Goal: Check status: Check status

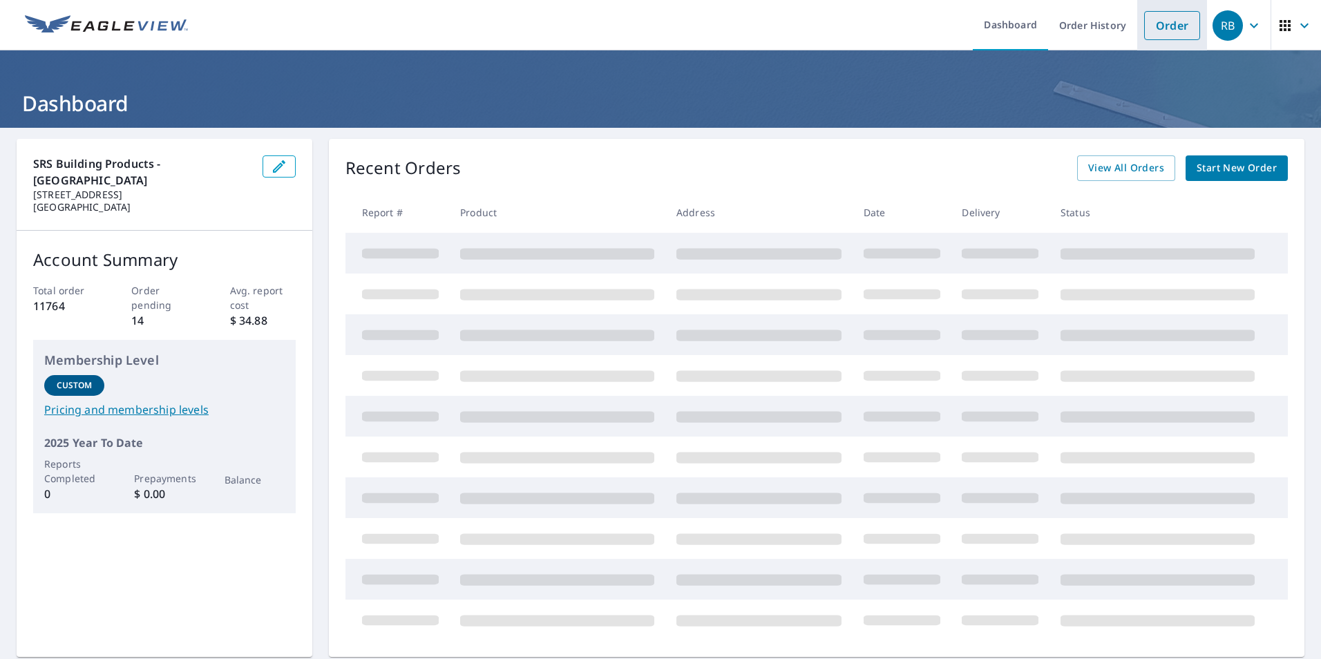
click at [1173, 23] on link "Order" at bounding box center [1172, 25] width 56 height 29
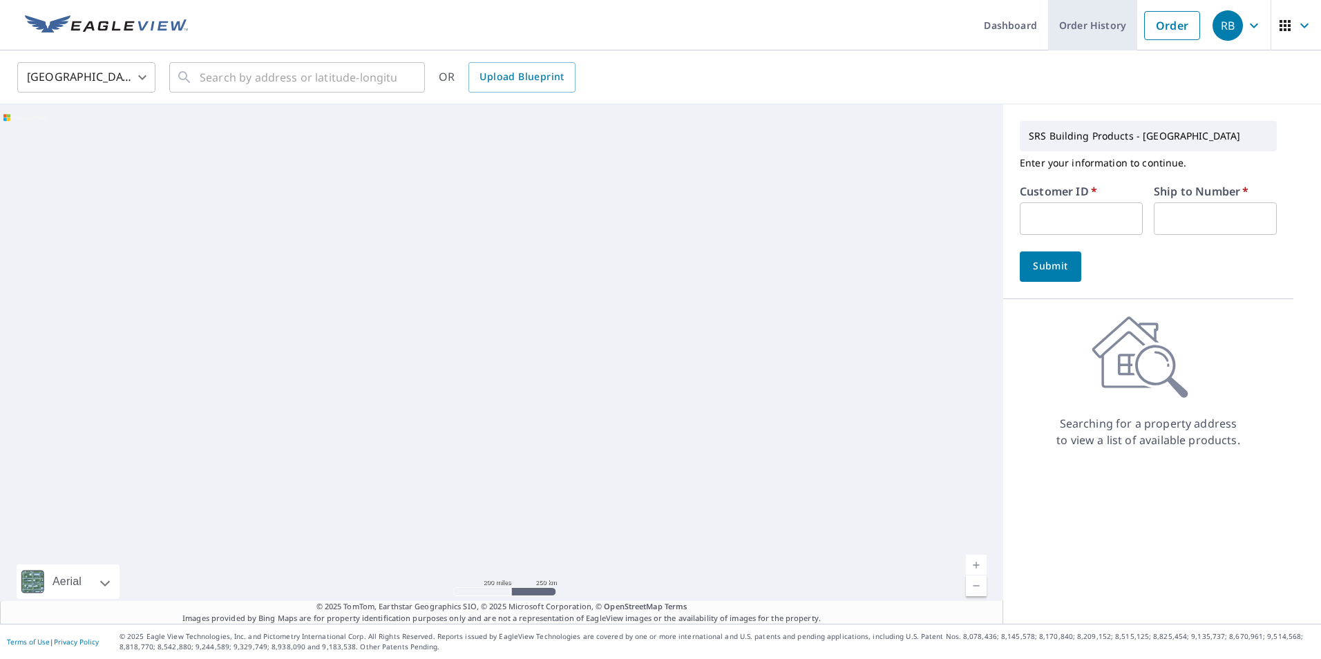
click at [1064, 28] on link "Order History" at bounding box center [1092, 25] width 89 height 50
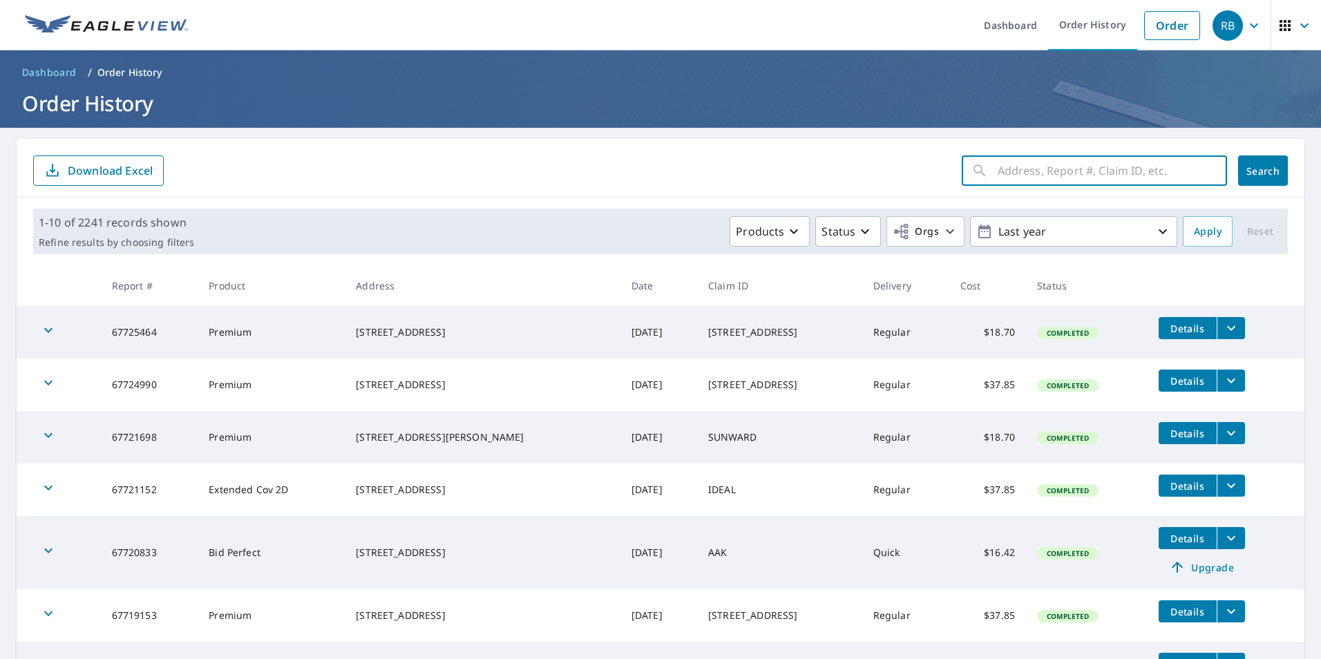
click at [1008, 171] on input "text" at bounding box center [1111, 170] width 229 height 39
type input "02781553"
click at [1263, 176] on span "Search" at bounding box center [1263, 170] width 28 height 13
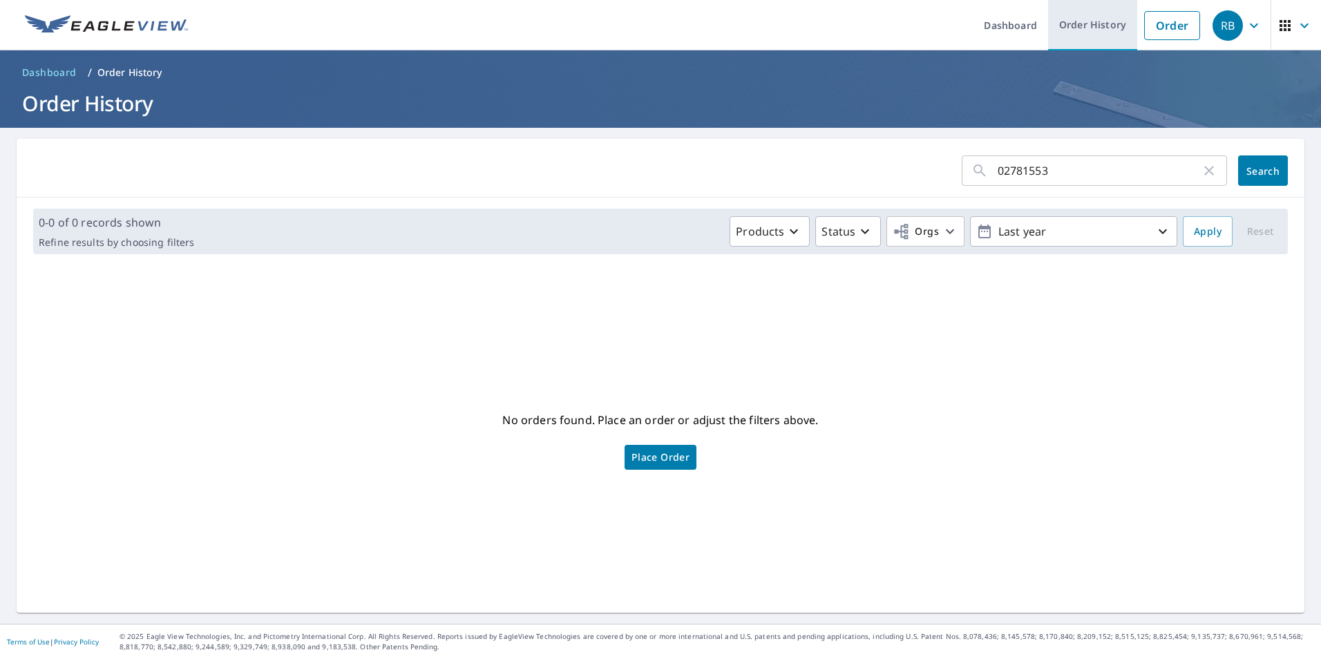
click at [1071, 27] on link "Order History" at bounding box center [1092, 25] width 89 height 50
click at [649, 458] on span "Place Order" at bounding box center [660, 457] width 58 height 7
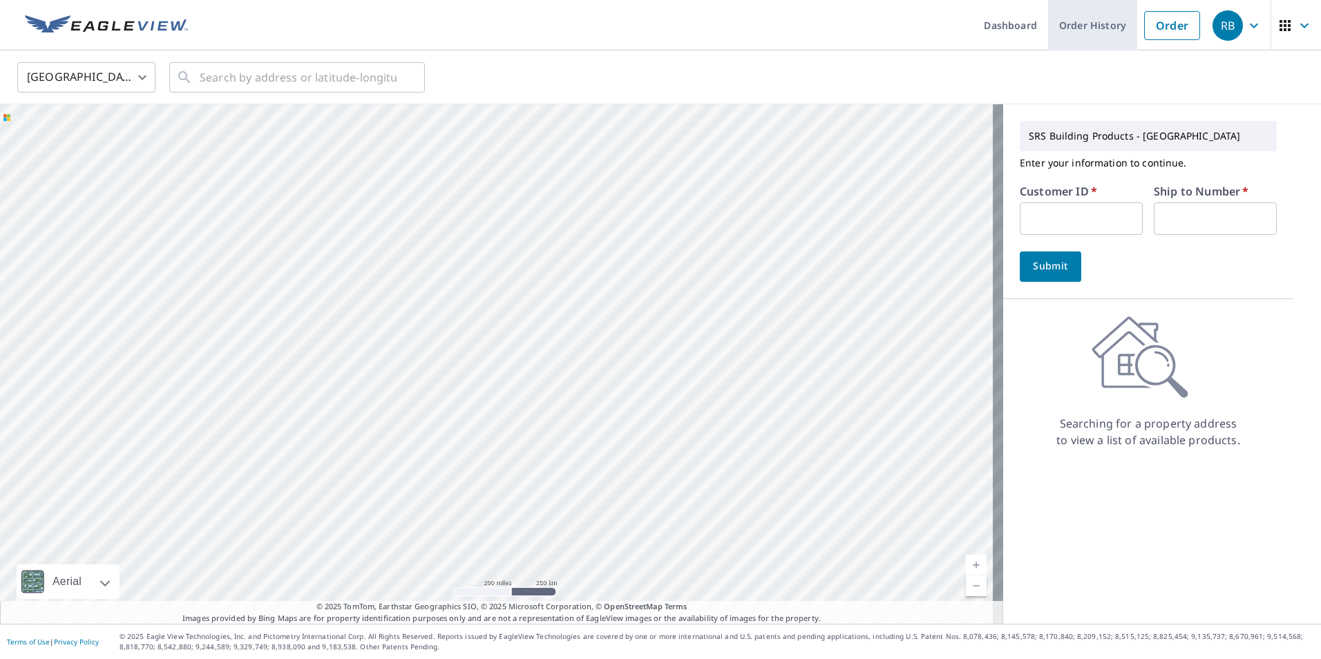
click at [1083, 24] on link "Order History" at bounding box center [1092, 25] width 89 height 50
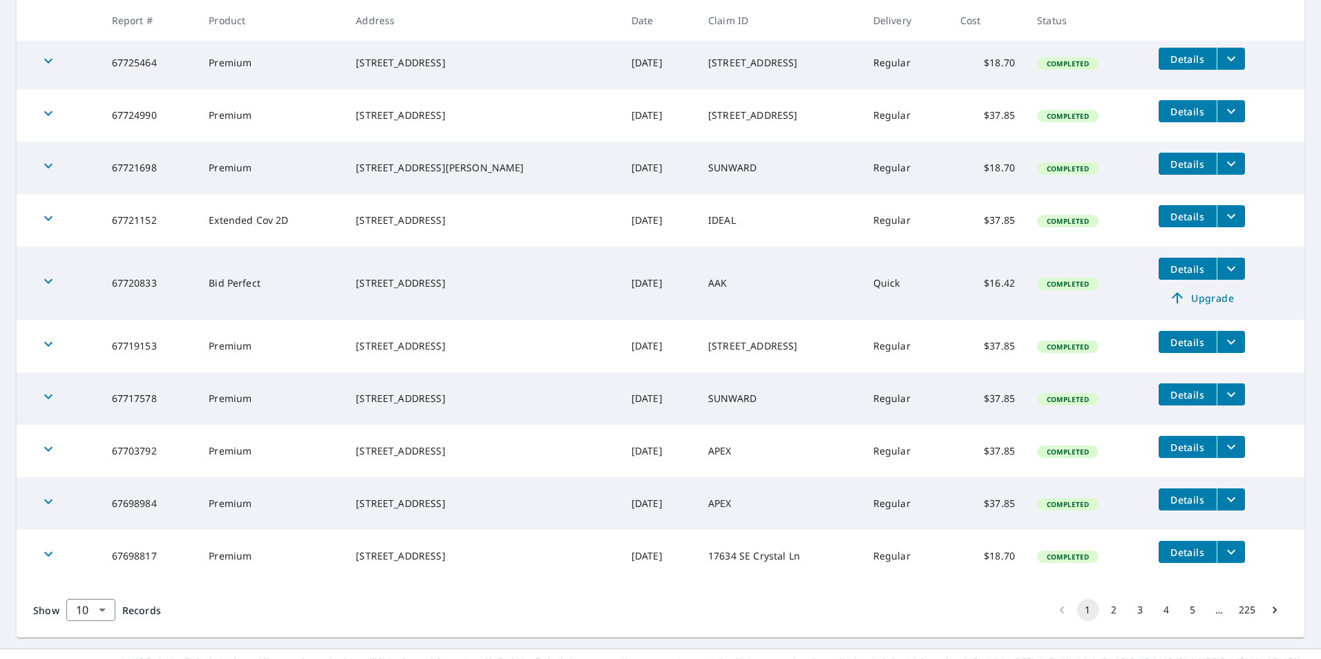
scroll to position [294, 0]
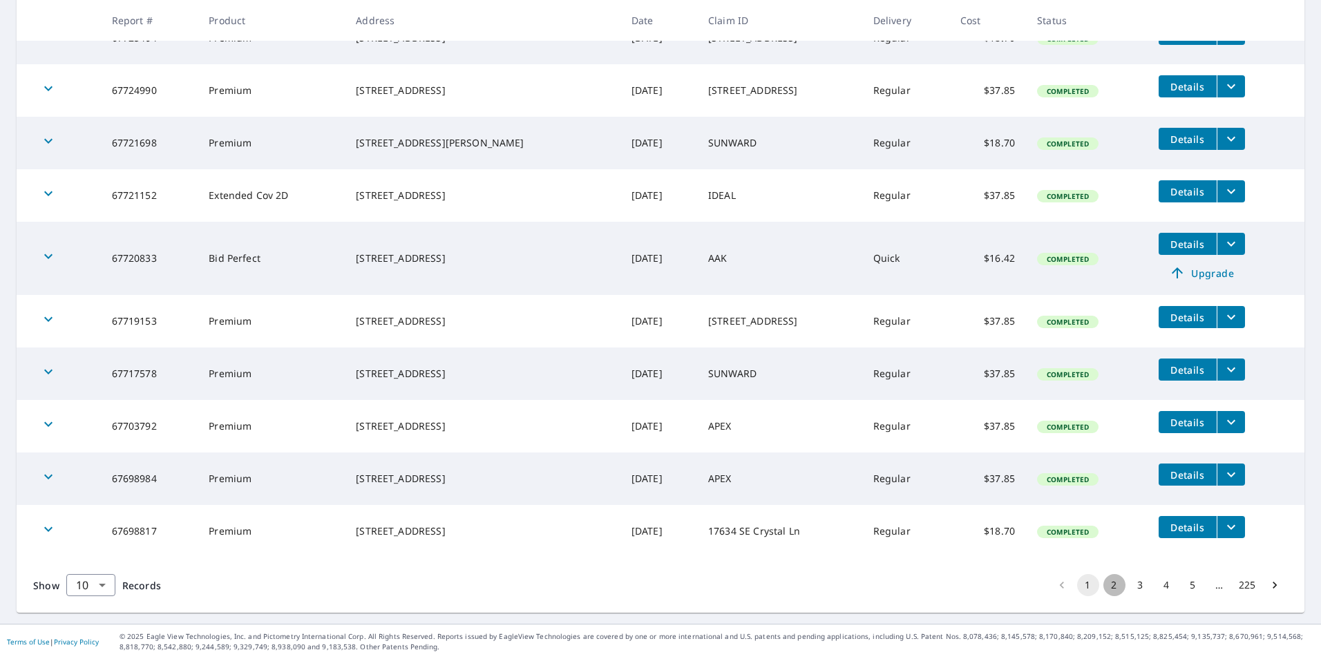
click at [1104, 582] on button "2" at bounding box center [1114, 585] width 22 height 22
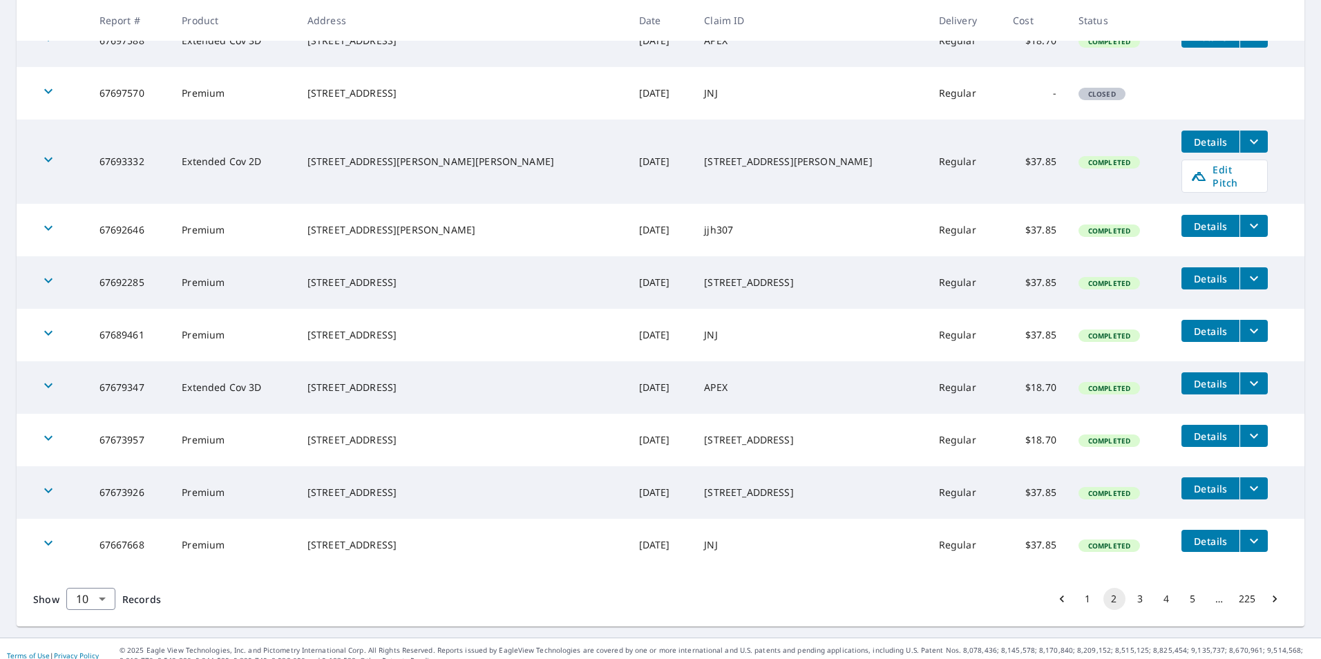
scroll to position [296, 0]
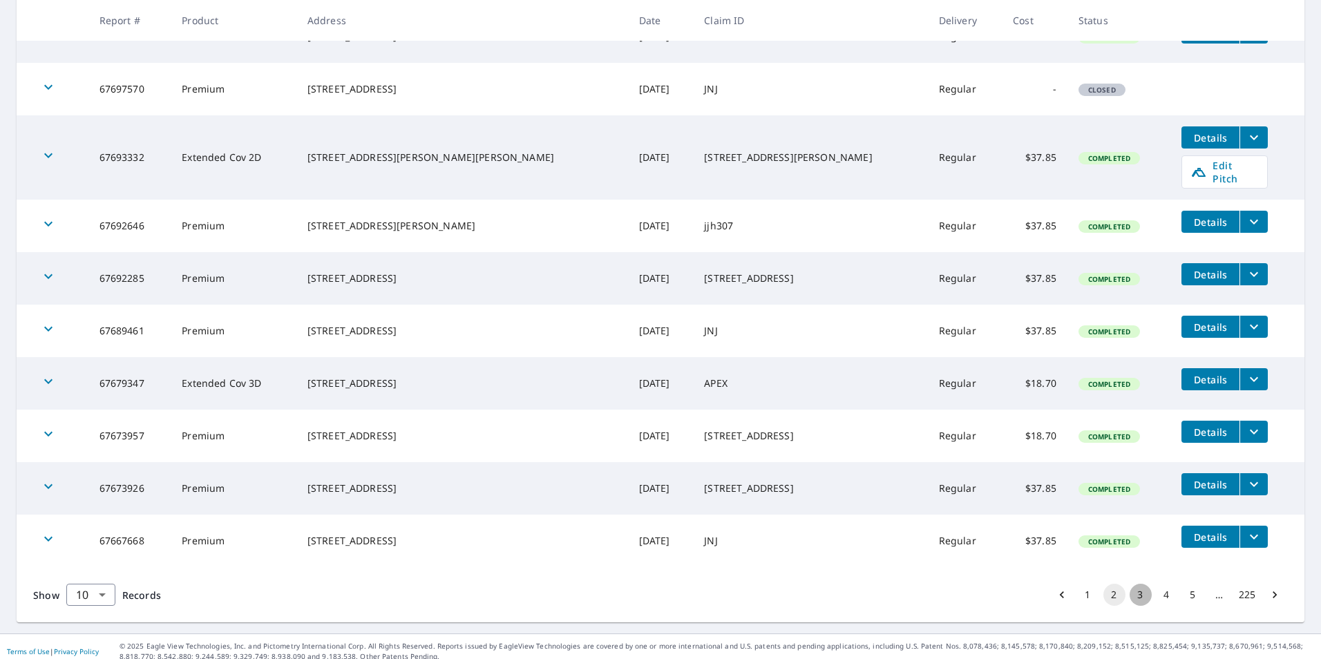
click at [1133, 585] on button "3" at bounding box center [1140, 595] width 22 height 22
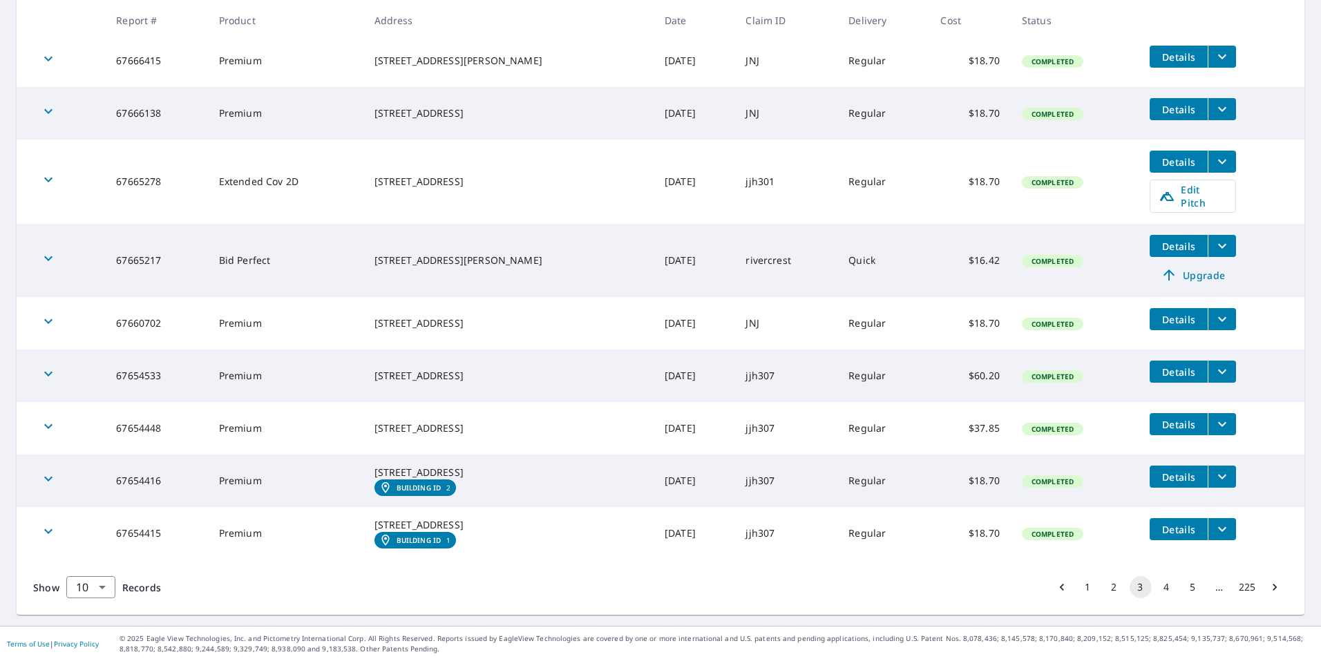
scroll to position [366, 0]
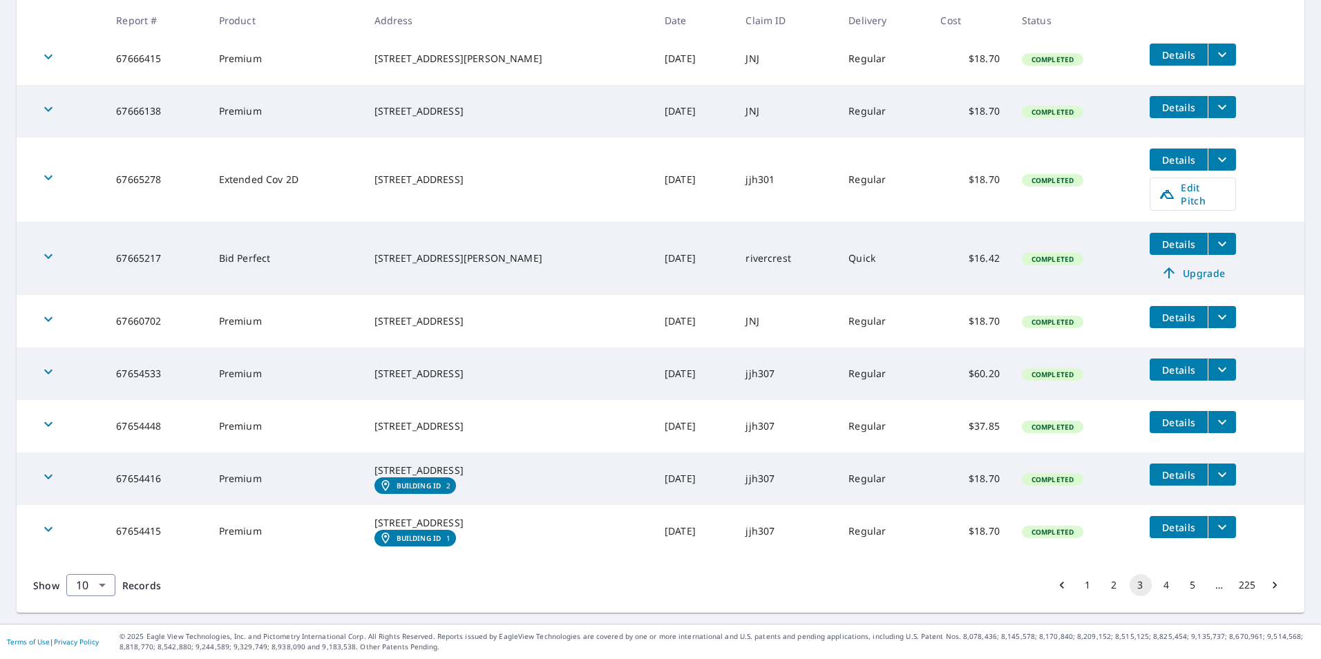
click at [1164, 589] on button "4" at bounding box center [1167, 585] width 22 height 22
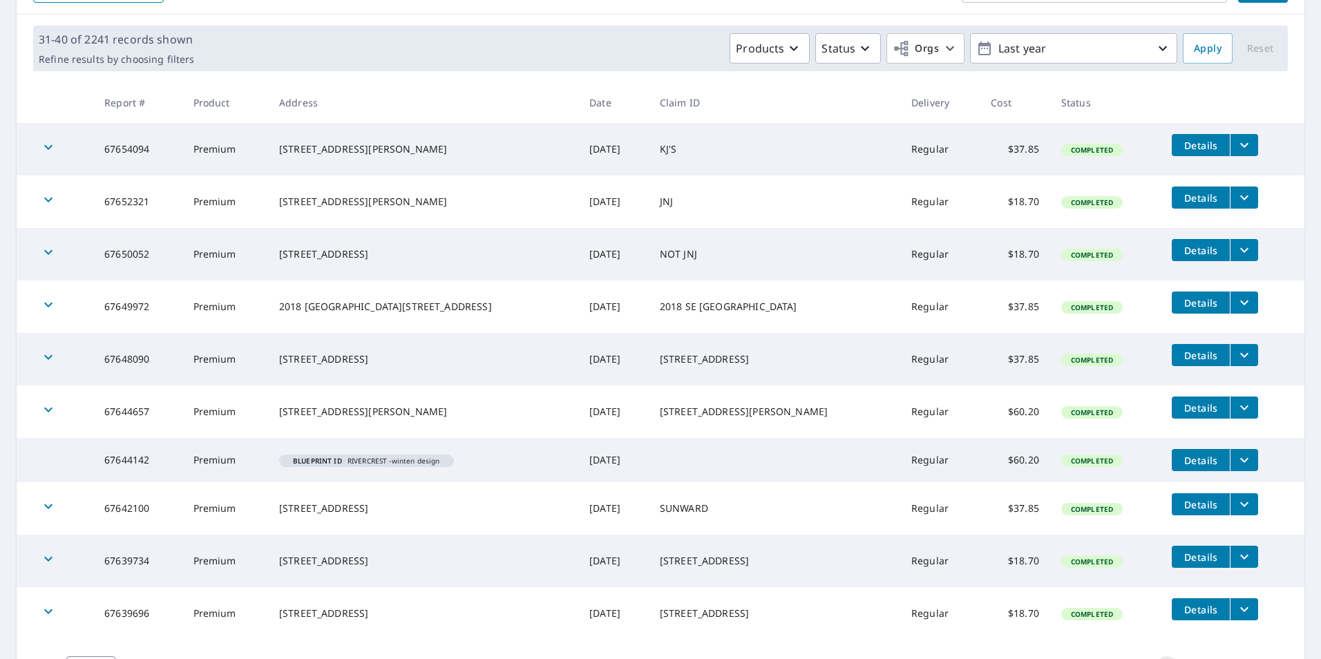
scroll to position [265, 0]
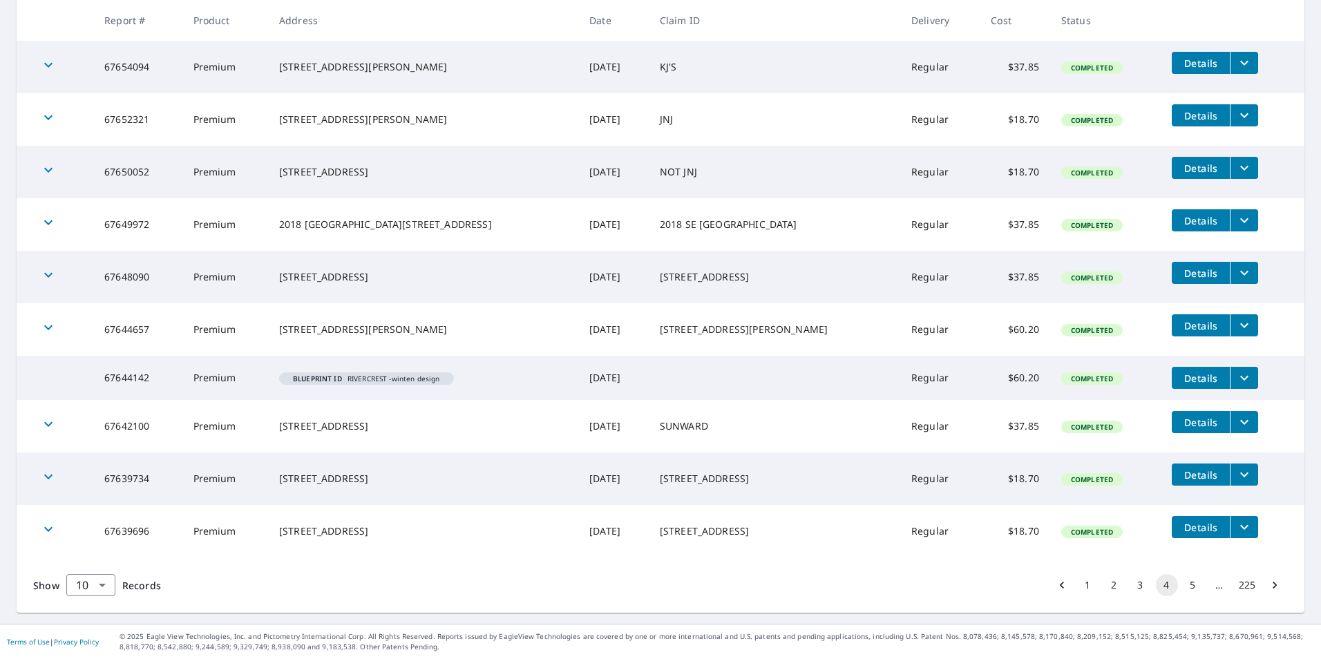
click at [385, 379] on span "Blueprint ID RIVERCREST -winten design" at bounding box center [367, 378] width 164 height 7
click at [1236, 382] on icon "filesDropdownBtn-67644142" at bounding box center [1244, 378] width 17 height 17
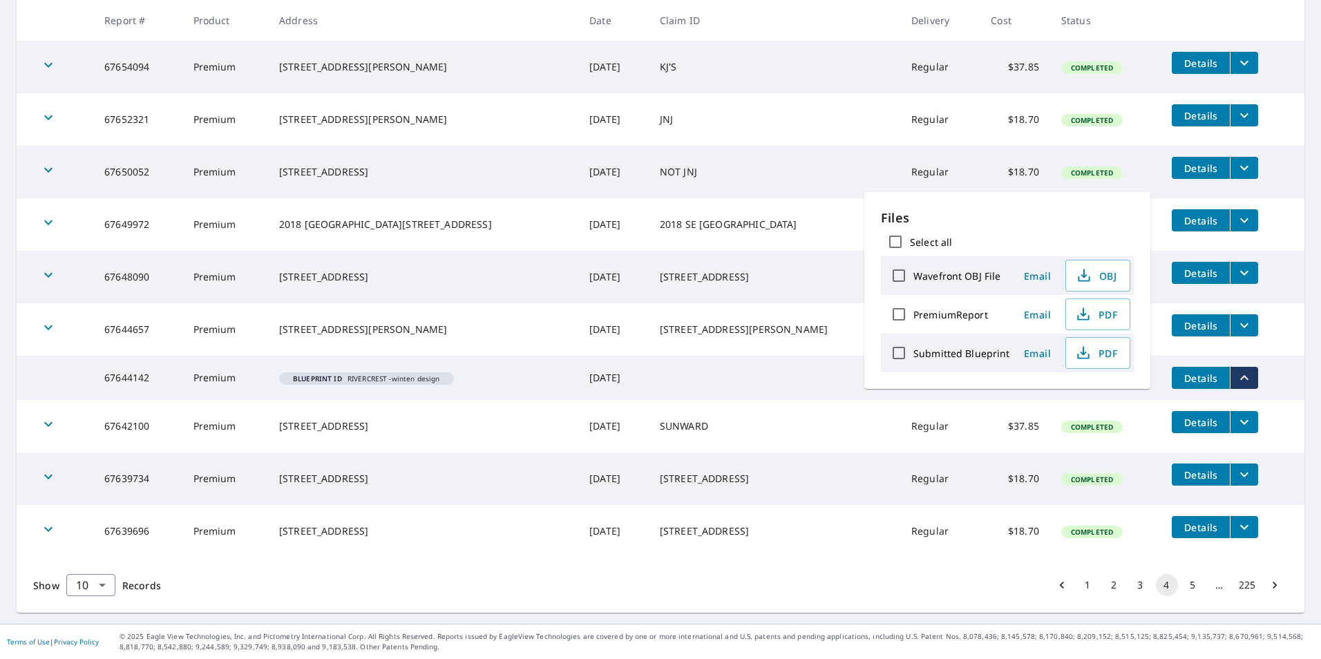
click at [694, 381] on td at bounding box center [774, 378] width 251 height 44
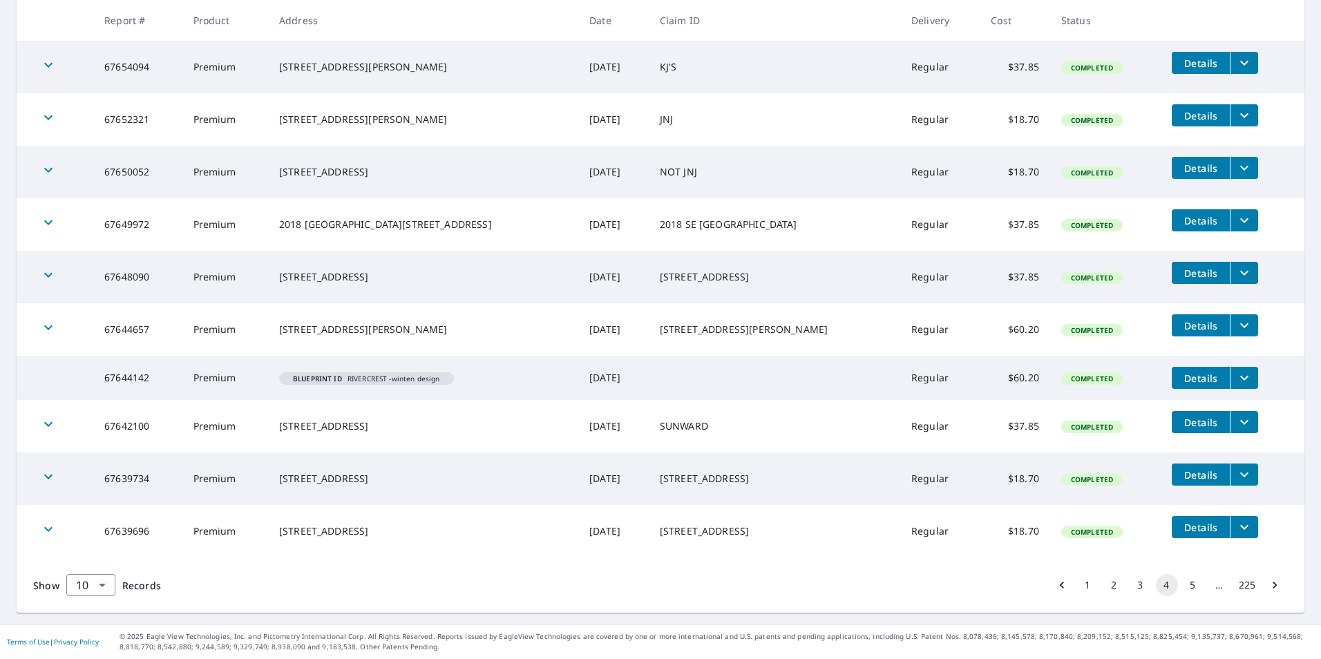
click at [1182, 586] on button "5" at bounding box center [1193, 585] width 22 height 22
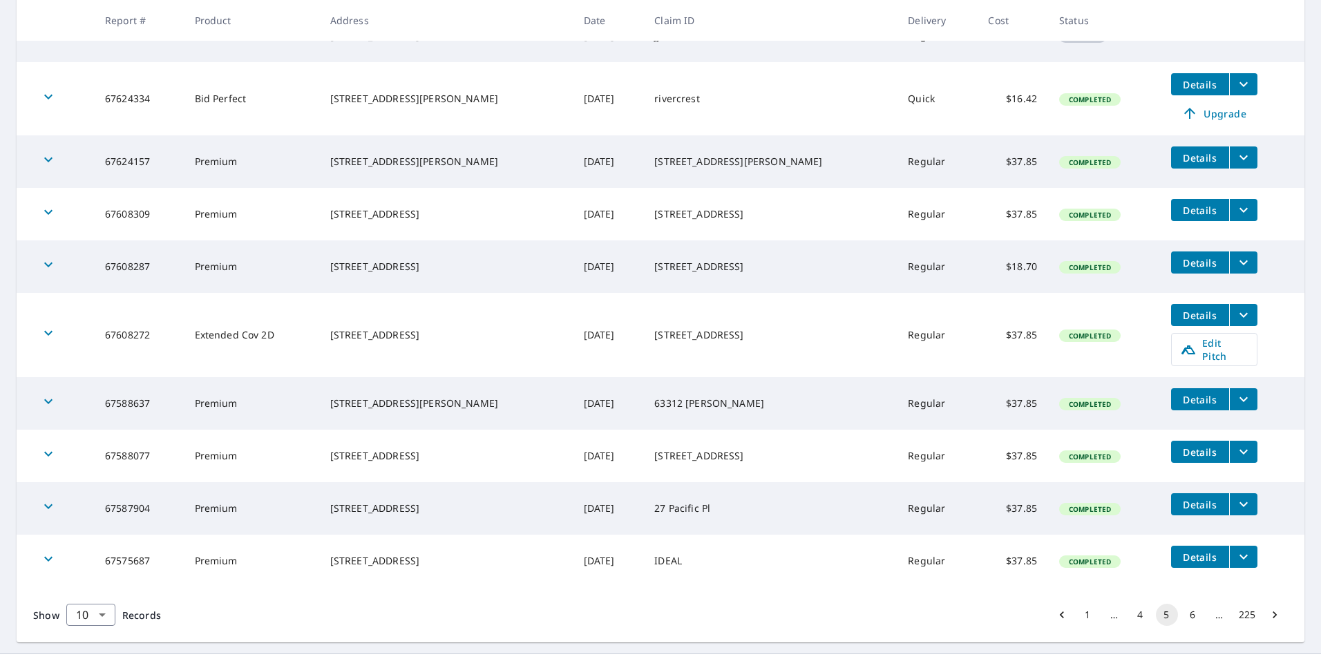
scroll to position [316, 0]
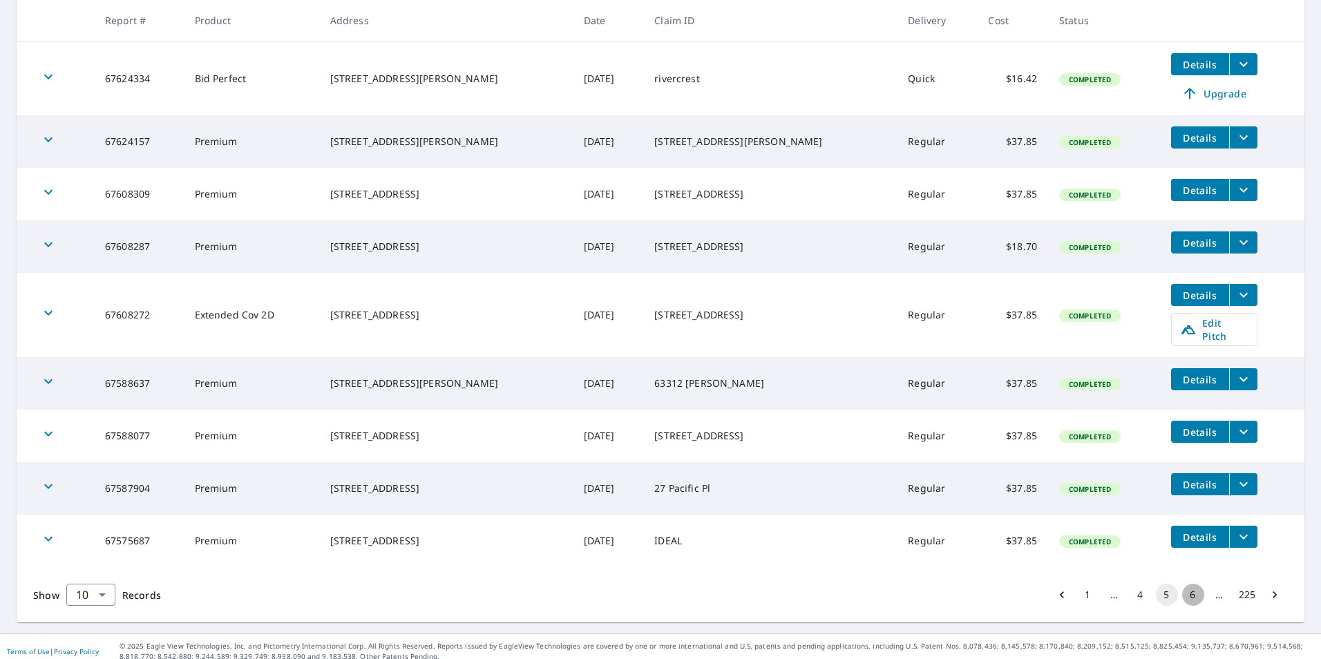
click at [1183, 587] on button "6" at bounding box center [1193, 595] width 22 height 22
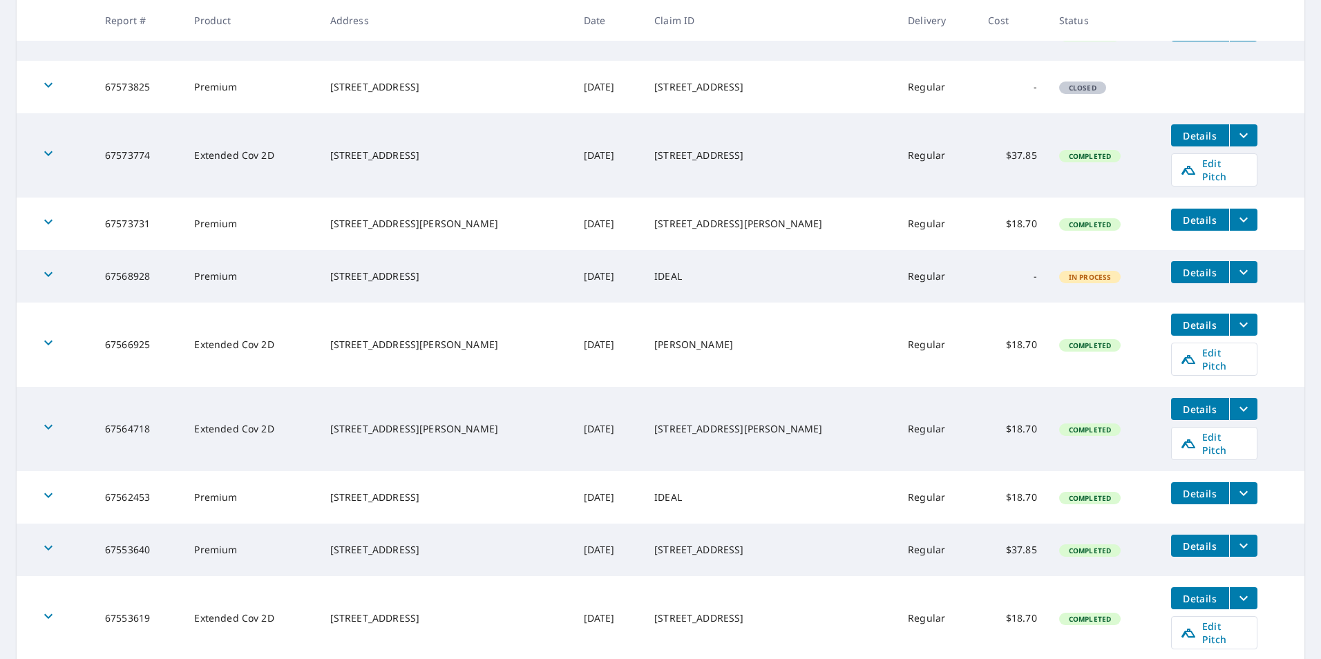
scroll to position [362, 0]
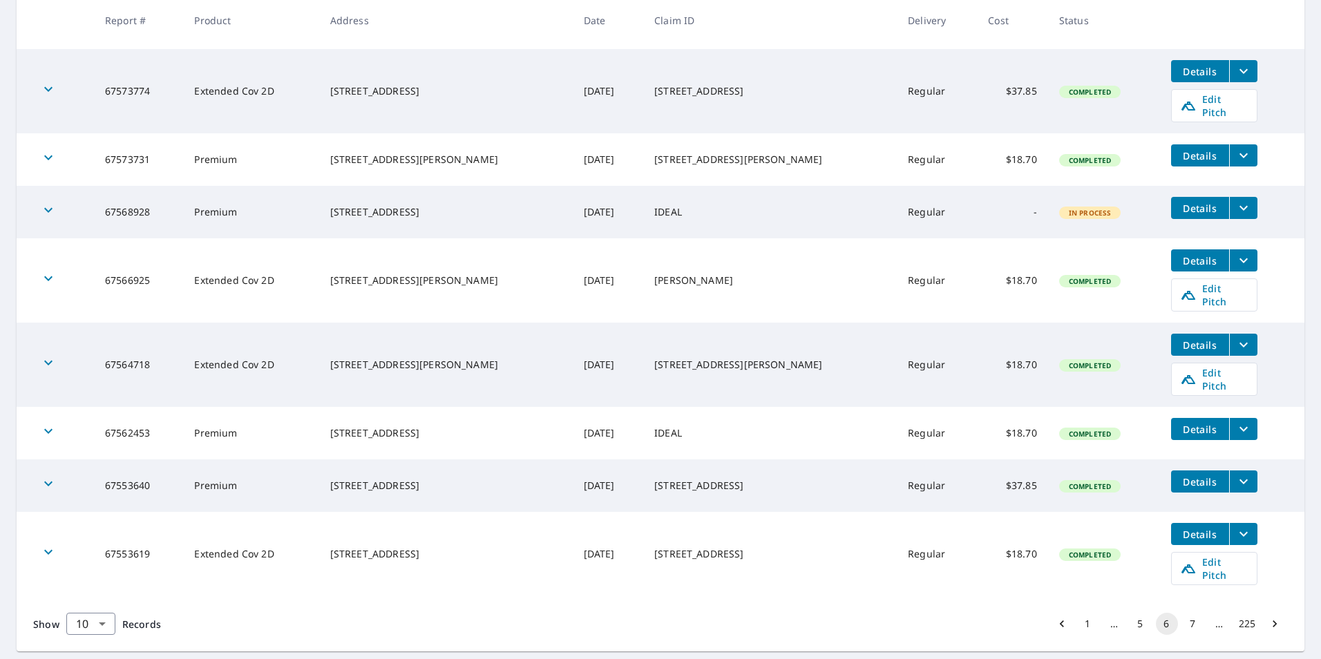
click at [1183, 613] on button "7" at bounding box center [1193, 624] width 22 height 22
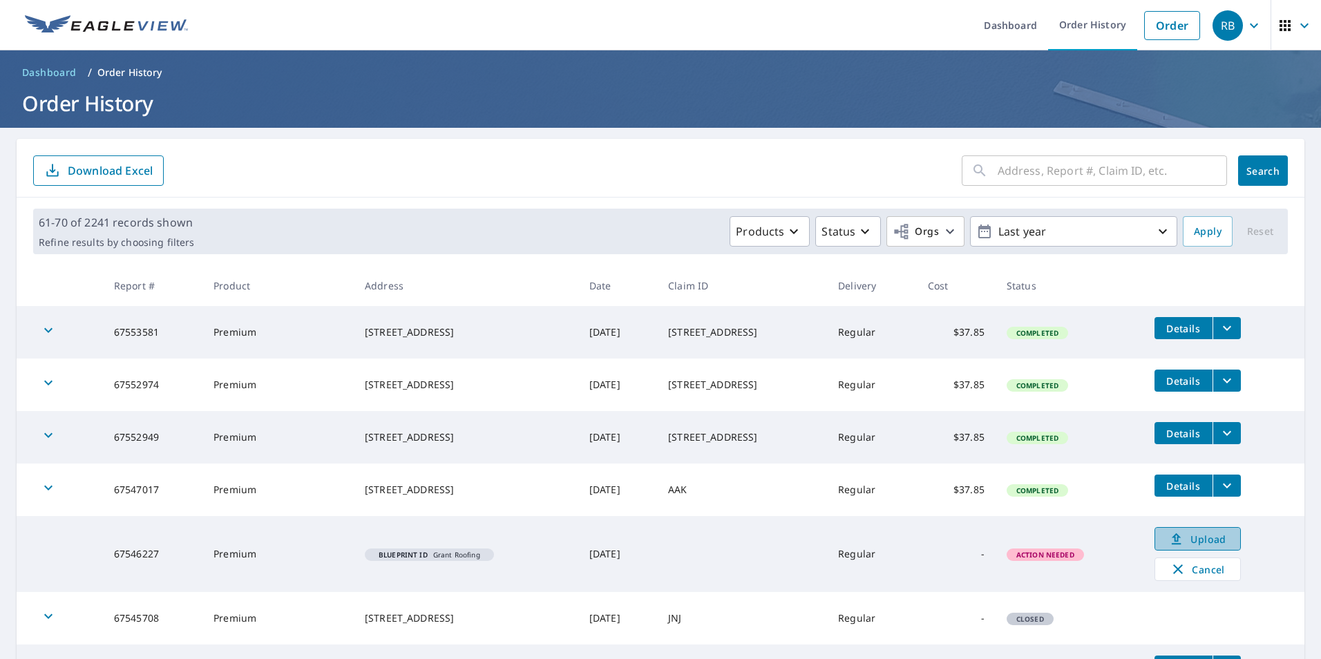
click at [1201, 539] on span "Upload" at bounding box center [1197, 539] width 68 height 17
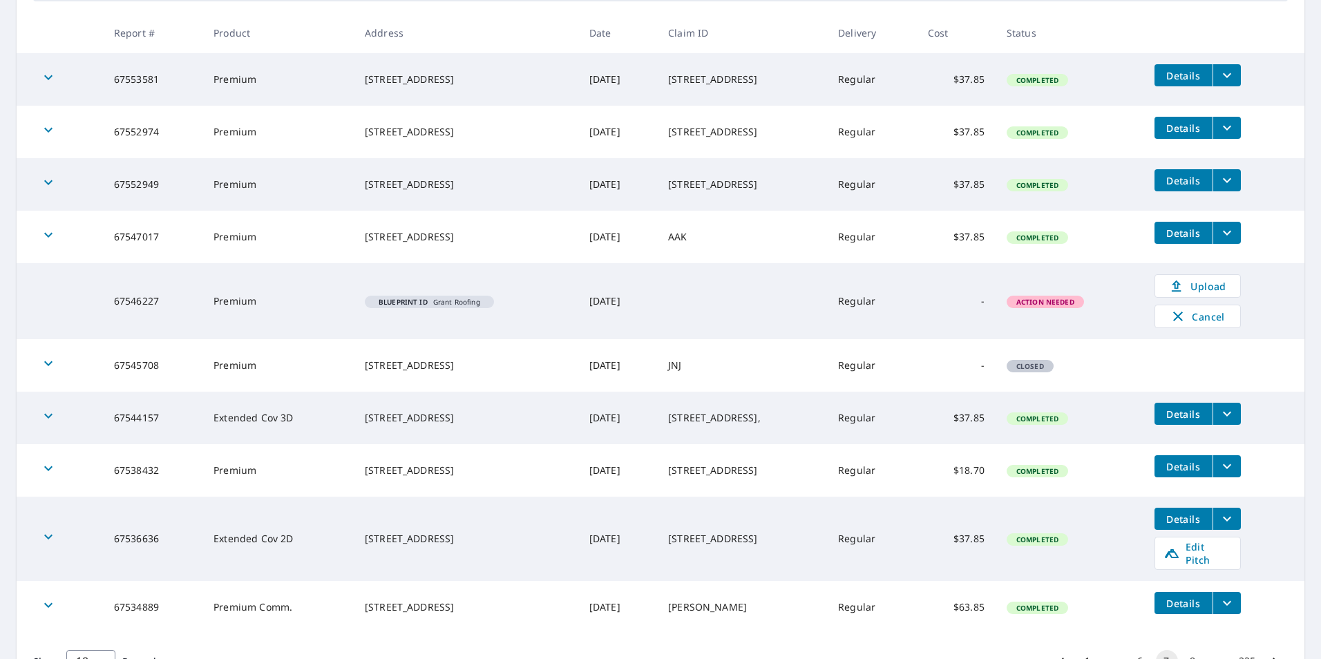
scroll to position [319, 0]
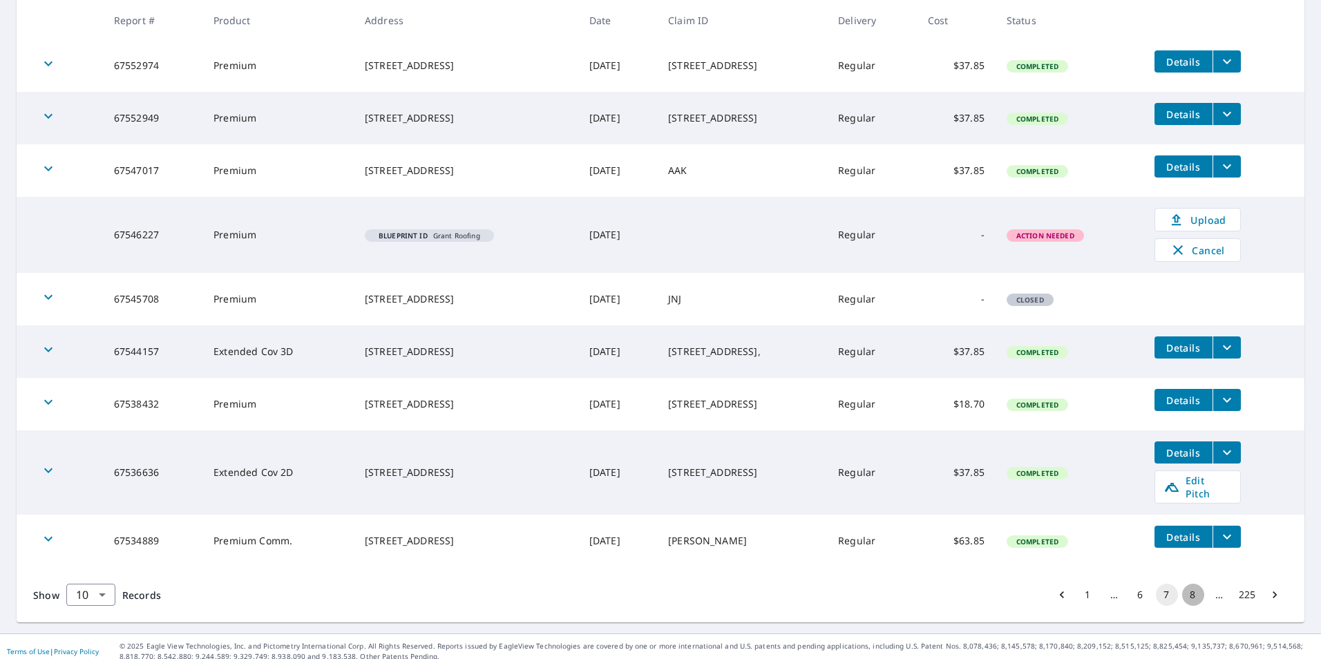
click at [1182, 584] on button "8" at bounding box center [1193, 595] width 22 height 22
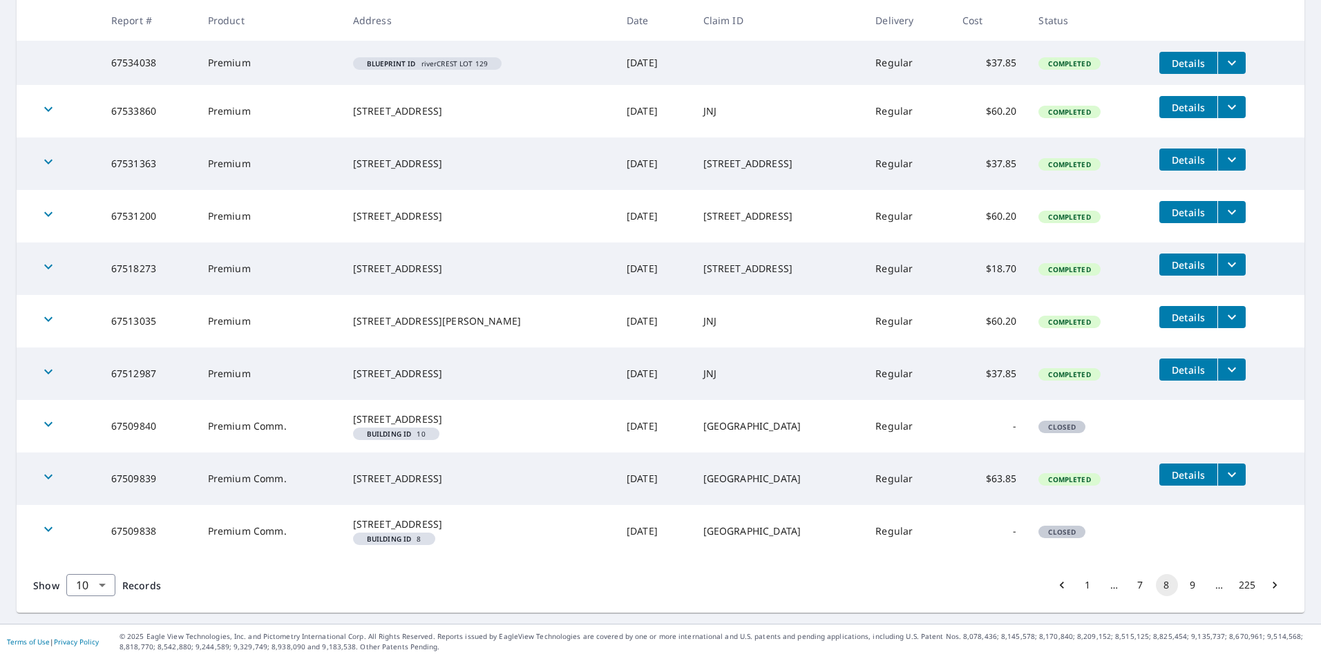
scroll to position [288, 0]
click at [1183, 587] on button "9" at bounding box center [1193, 585] width 22 height 22
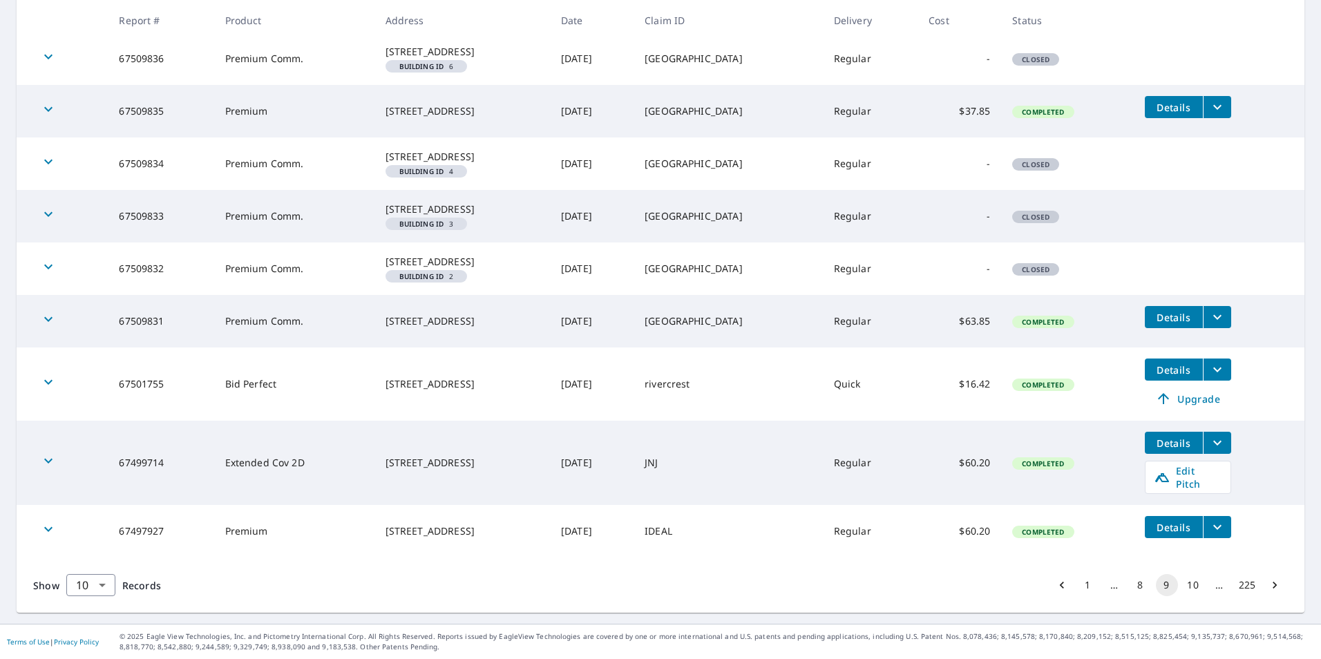
scroll to position [372, 0]
click at [1182, 584] on button "10" at bounding box center [1193, 585] width 22 height 22
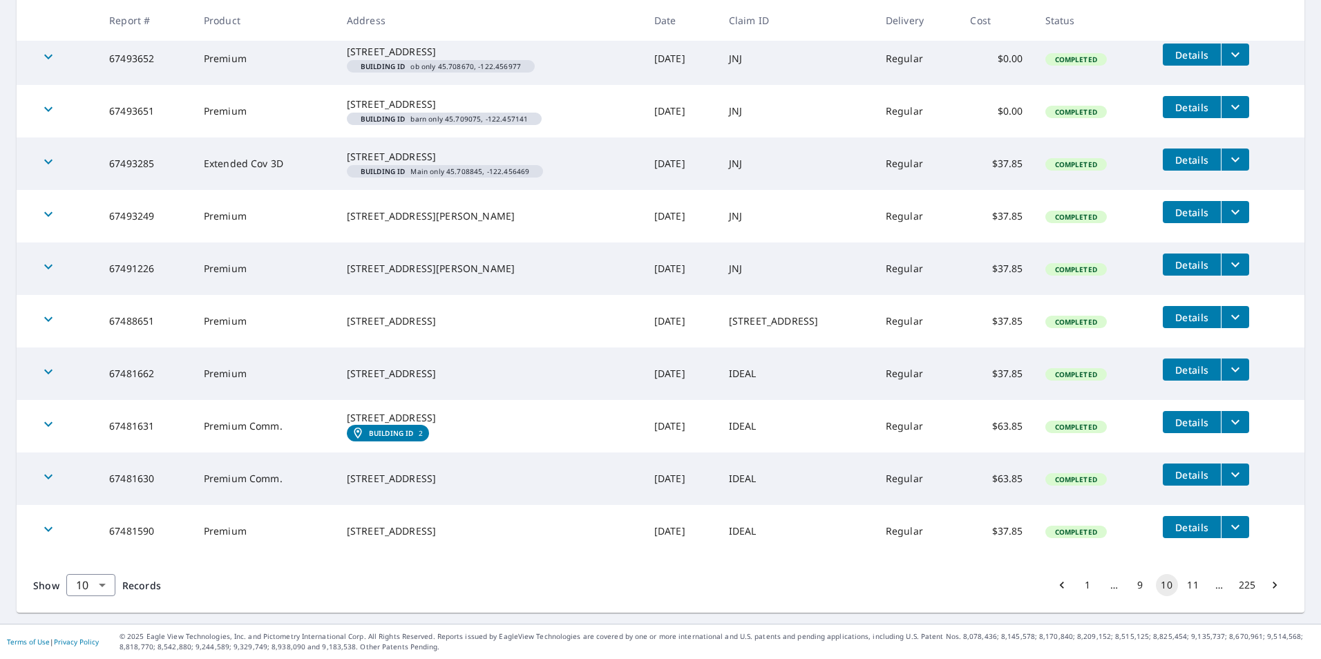
scroll to position [321, 0]
click at [1186, 584] on button "11" at bounding box center [1193, 585] width 22 height 22
